Goal: Task Accomplishment & Management: Complete application form

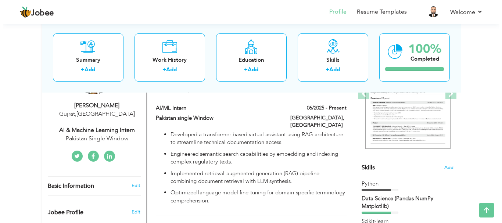
scroll to position [117, 0]
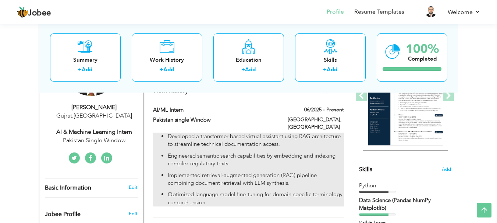
click at [277, 162] on ul "Developed a transformer-based virtual assistant using RAG architecture to strea…" at bounding box center [248, 170] width 191 height 74
type input "AI/ML Intern"
type input "Pakistan single Window"
type input "06/2025"
type input "[GEOGRAPHIC_DATA]"
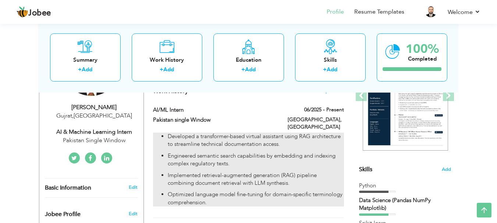
type input "[GEOGRAPHIC_DATA]"
checkbox input "true"
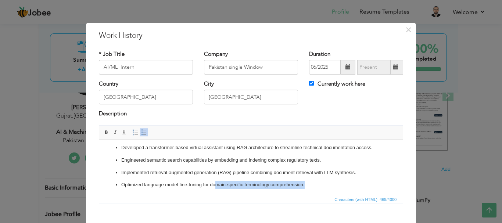
scroll to position [4, 0]
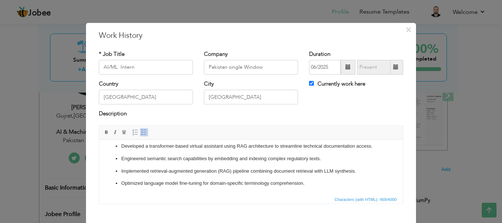
drag, startPoint x: 308, startPoint y: 185, endPoint x: 308, endPoint y: 192, distance: 6.3
click at [308, 192] on html "Developed a transformer-based virtual assistant using RAG architecture to strea…" at bounding box center [251, 165] width 304 height 60
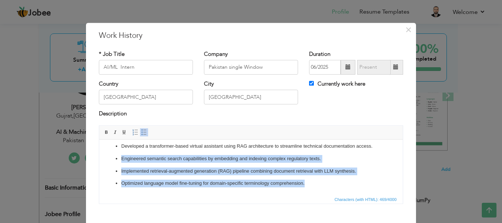
drag, startPoint x: 310, startPoint y: 187, endPoint x: 109, endPoint y: 157, distance: 203.4
click at [109, 157] on ul "Developed a transformer-based virtual assistant using RAG architecture to strea…" at bounding box center [251, 164] width 289 height 45
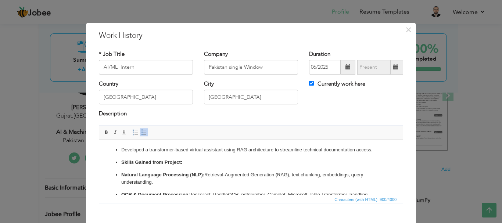
scroll to position [0, 0]
click at [121, 150] on p "Developed a transformer-based virtual assistant using RAG architecture to strea…" at bounding box center [251, 151] width 260 height 8
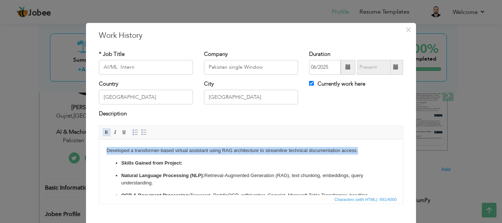
click at [105, 135] on span at bounding box center [107, 132] width 6 height 6
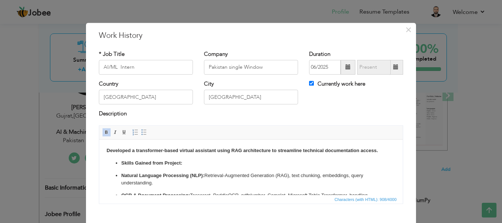
click at [123, 163] on strong "Skills Gained from Project:" at bounding box center [151, 163] width 61 height 6
click at [134, 131] on span at bounding box center [135, 132] width 6 height 6
click at [121, 163] on li "Skills Gained from Project:" at bounding box center [251, 163] width 260 height 8
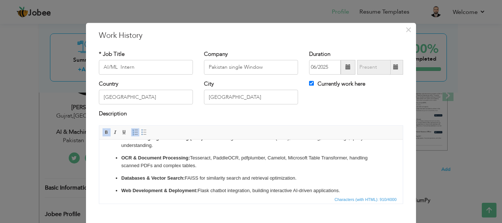
scroll to position [37, 0]
click at [242, 159] on p "OCR & Document Processing: Tesseract, PaddleOCR, pdfplumber, Camelot, Microsoft…" at bounding box center [251, 161] width 260 height 15
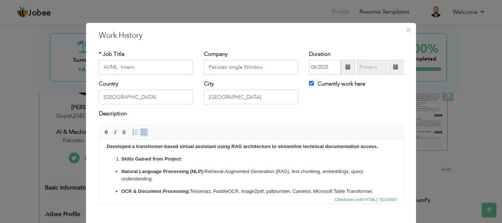
scroll to position [0, 0]
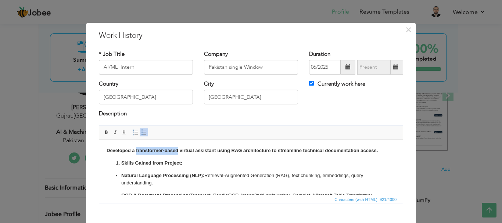
drag, startPoint x: 178, startPoint y: 150, endPoint x: 136, endPoint y: 151, distance: 41.9
click at [136, 151] on strong "Developed a transformer-based virtual assistant using RAG architecture to strea…" at bounding box center [242, 150] width 271 height 6
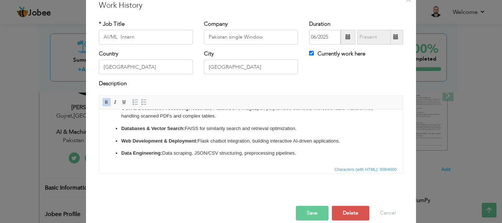
scroll to position [34, 0]
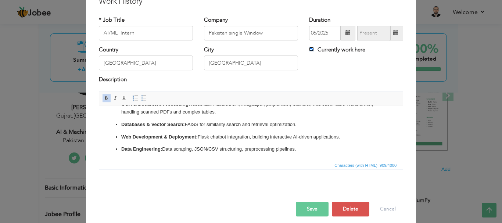
click at [309, 49] on input "Currently work here" at bounding box center [311, 49] width 5 height 5
checkbox input "false"
type input "08/2025"
click at [377, 37] on input "08/2025" at bounding box center [373, 33] width 33 height 15
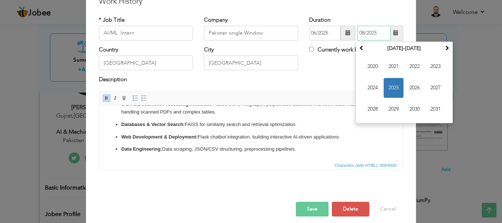
click at [388, 86] on span "2025" at bounding box center [394, 88] width 20 height 20
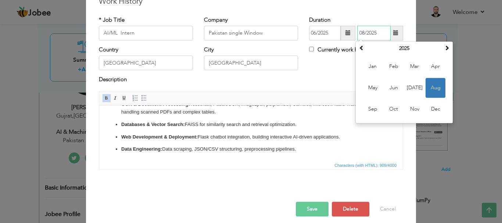
click at [432, 87] on span "Aug" at bounding box center [436, 88] width 20 height 20
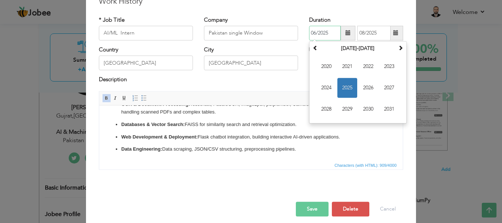
click at [324, 32] on input "06/2025" at bounding box center [325, 33] width 32 height 15
click at [344, 82] on span "2025" at bounding box center [348, 88] width 20 height 20
click at [364, 87] on span "[DATE]" at bounding box center [369, 88] width 20 height 20
type input "07/2025"
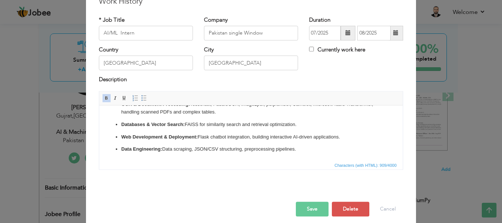
click at [310, 210] on button "Save" at bounding box center [312, 209] width 33 height 15
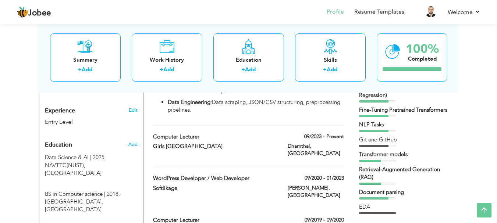
scroll to position [269, 0]
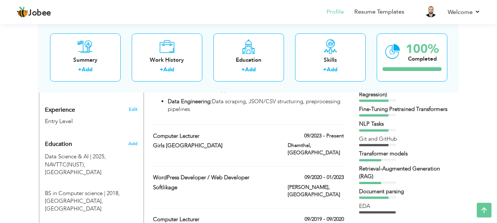
click at [446, 151] on div "Transformer models" at bounding box center [405, 154] width 92 height 8
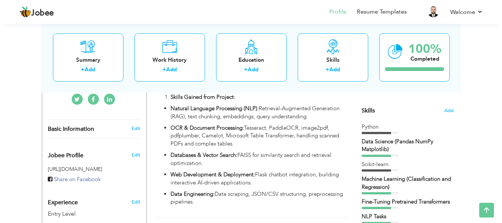
scroll to position [160, 0]
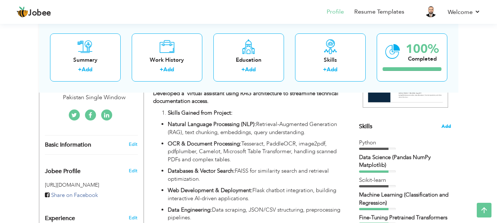
click at [448, 127] on span "Add" at bounding box center [446, 126] width 10 height 7
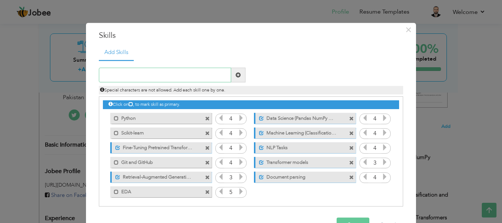
click at [177, 75] on input "text" at bounding box center [165, 75] width 132 height 15
paste input "OCR"
type input "OCR"
click at [236, 78] on span at bounding box center [238, 74] width 5 height 5
click at [382, 193] on icon at bounding box center [385, 192] width 7 height 7
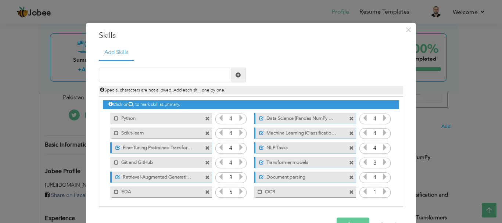
click at [382, 193] on icon at bounding box center [385, 192] width 7 height 7
click at [258, 194] on span at bounding box center [260, 192] width 5 height 5
click at [259, 118] on span at bounding box center [261, 118] width 5 height 5
click at [111, 133] on span at bounding box center [114, 131] width 8 height 7
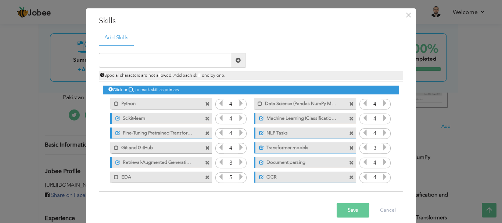
scroll to position [22, 0]
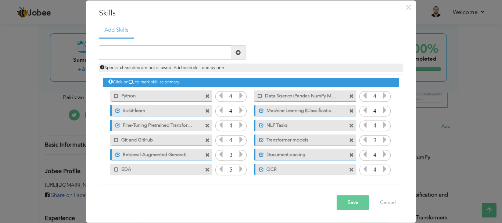
click at [161, 51] on input "text" at bounding box center [165, 53] width 132 height 15
paste input "LLM Integration"
type input "LLM Integration"
click at [235, 56] on span at bounding box center [238, 53] width 14 height 15
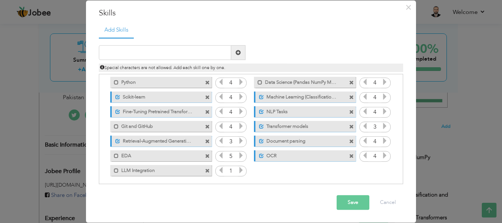
scroll to position [17, 0]
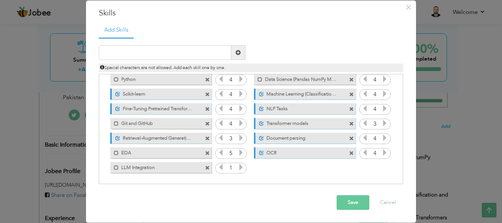
click at [238, 169] on icon at bounding box center [241, 167] width 7 height 7
click at [114, 167] on span at bounding box center [116, 167] width 5 height 5
click at [178, 49] on input "text" at bounding box center [165, 53] width 132 height 15
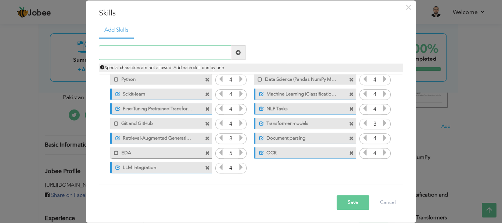
paste input "Vector Databases (FAISS)"
type input "Vector Databases (FAISS)"
click at [231, 54] on span at bounding box center [238, 53] width 14 height 15
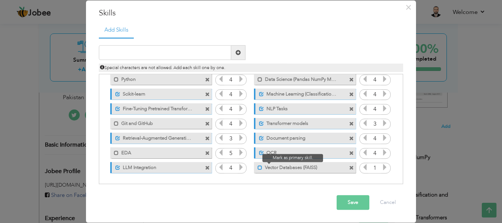
click at [258, 169] on span at bounding box center [260, 167] width 5 height 5
click at [382, 170] on icon at bounding box center [385, 167] width 7 height 7
click at [350, 206] on button "Save" at bounding box center [353, 203] width 33 height 15
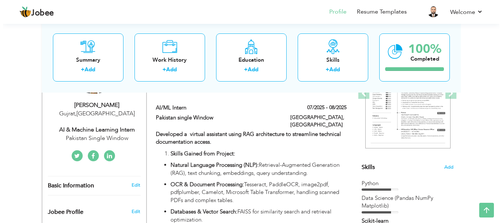
scroll to position [120, 0]
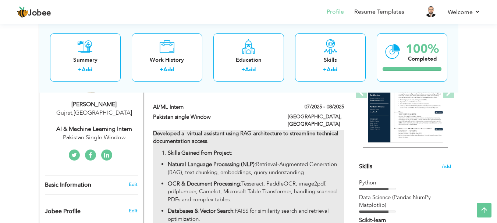
click at [200, 134] on strong "Developed a virtual assistant using RAG architecture to streamline technical do…" at bounding box center [245, 137] width 185 height 15
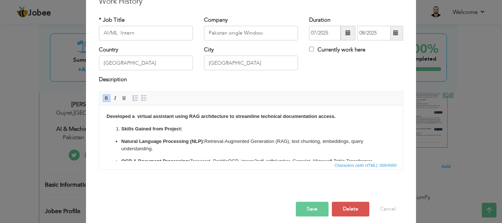
scroll to position [0, 0]
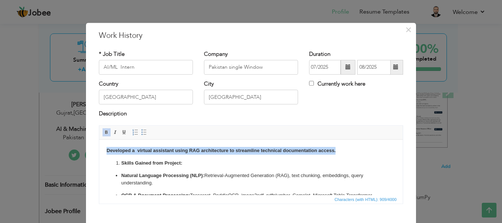
drag, startPoint x: 339, startPoint y: 151, endPoint x: 98, endPoint y: 149, distance: 240.9
click at [99, 149] on html "Developed a virtual assistant using RAG architecture to streamline technical do…" at bounding box center [251, 195] width 304 height 112
click at [104, 131] on span at bounding box center [107, 132] width 6 height 6
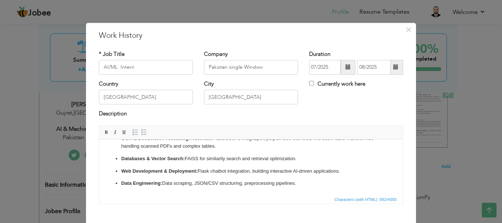
scroll to position [40, 0]
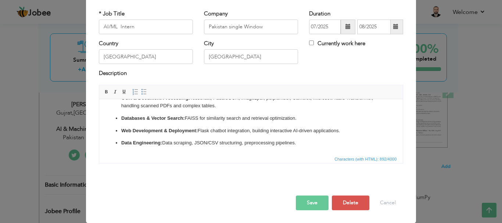
click at [309, 205] on button "Save" at bounding box center [312, 203] width 33 height 15
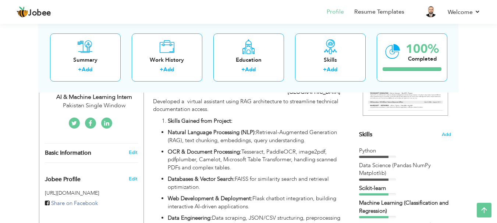
scroll to position [151, 0]
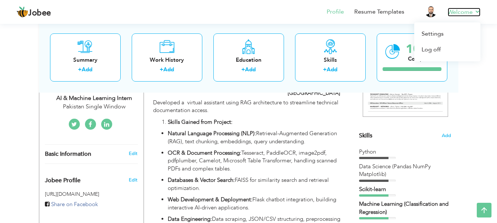
click at [478, 9] on link "Welcome" at bounding box center [464, 12] width 33 height 9
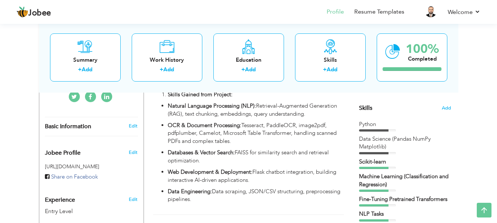
scroll to position [179, 0]
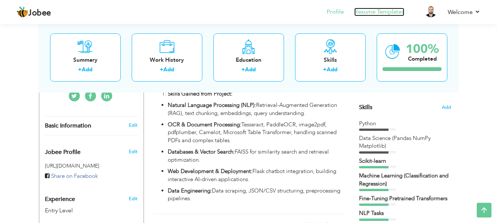
click at [372, 15] on link "Resume Templates" at bounding box center [379, 12] width 50 height 8
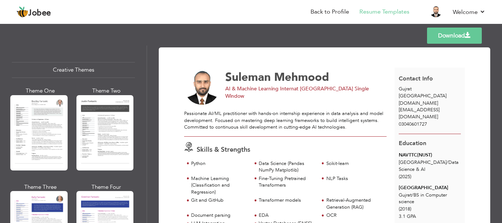
scroll to position [861, 0]
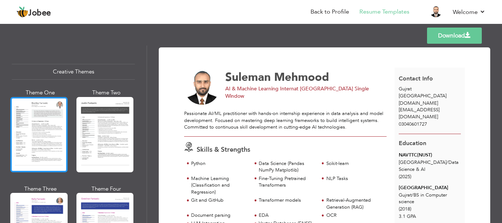
click at [55, 134] on div at bounding box center [38, 134] width 57 height 75
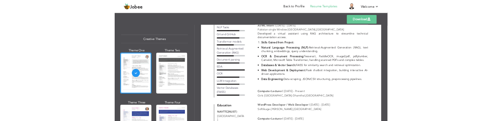
scroll to position [0, 0]
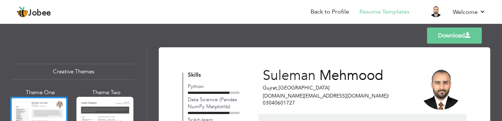
click at [450, 35] on link "Download" at bounding box center [454, 36] width 55 height 16
